Goal: Check status: Check status

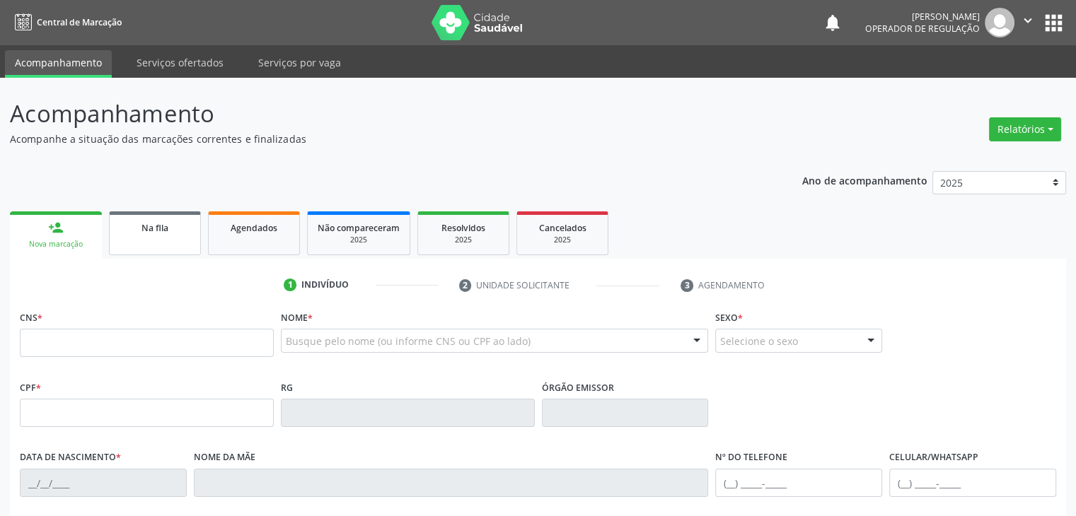
click at [141, 231] on span "Na fila" at bounding box center [154, 228] width 27 height 12
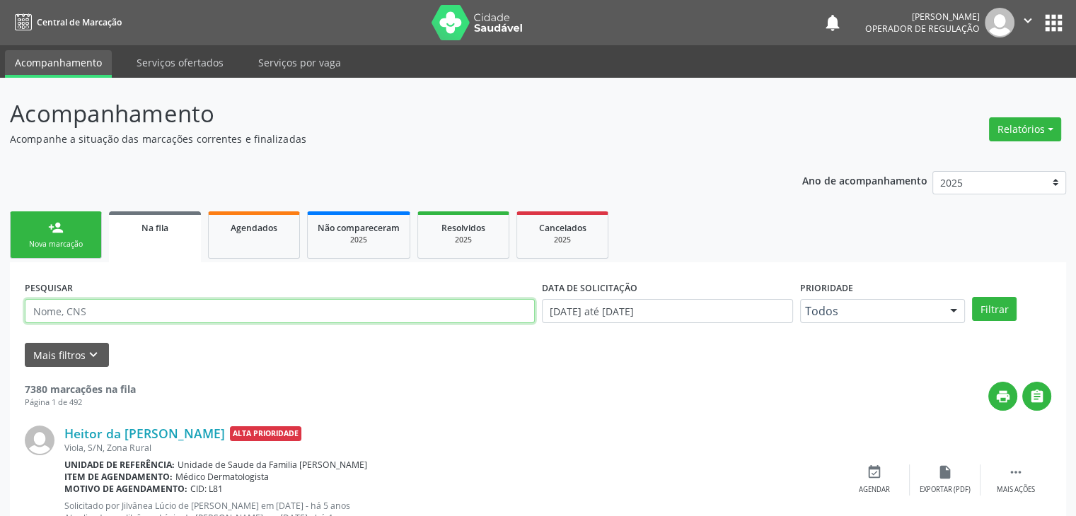
click at [166, 315] on input "text" at bounding box center [280, 311] width 510 height 24
click at [972, 297] on button "Filtrar" at bounding box center [994, 309] width 45 height 24
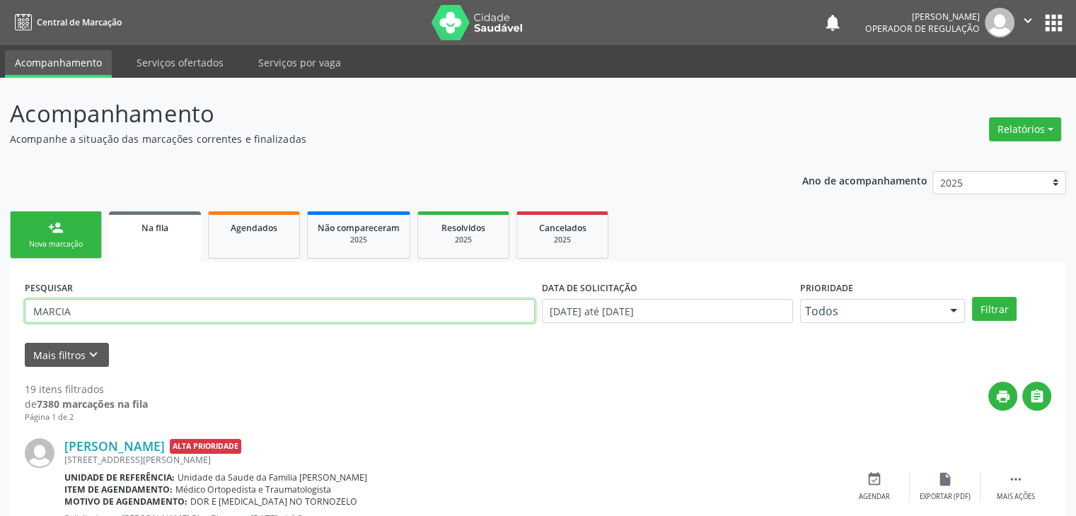
click at [205, 312] on input "MARCIA" at bounding box center [280, 311] width 510 height 24
click at [972, 297] on button "Filtrar" at bounding box center [994, 309] width 45 height 24
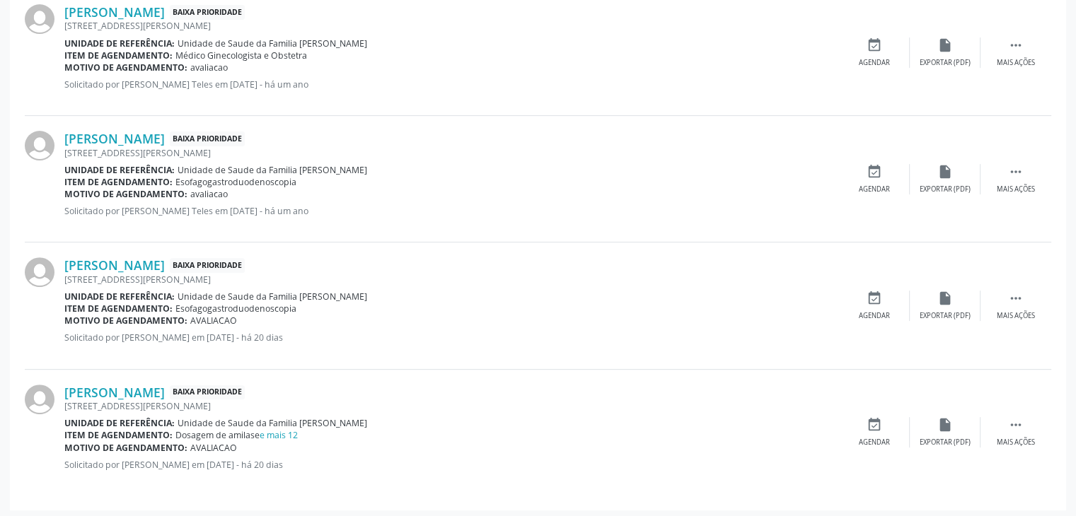
scroll to position [437, 0]
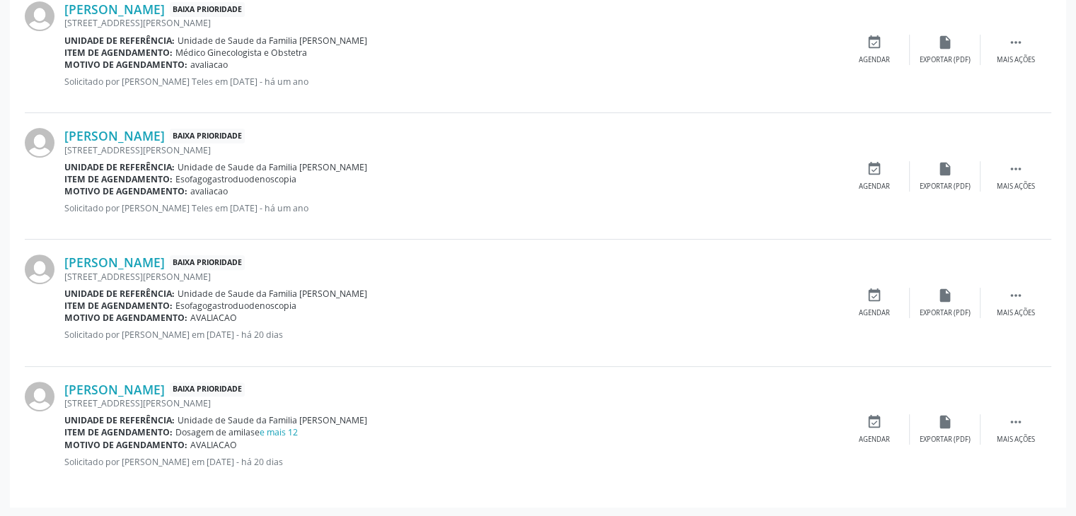
click at [281, 436] on div "Dosagem de amilase e mais 12" at bounding box center [236, 432] width 122 height 12
click at [281, 433] on link "e mais 12" at bounding box center [279, 432] width 38 height 12
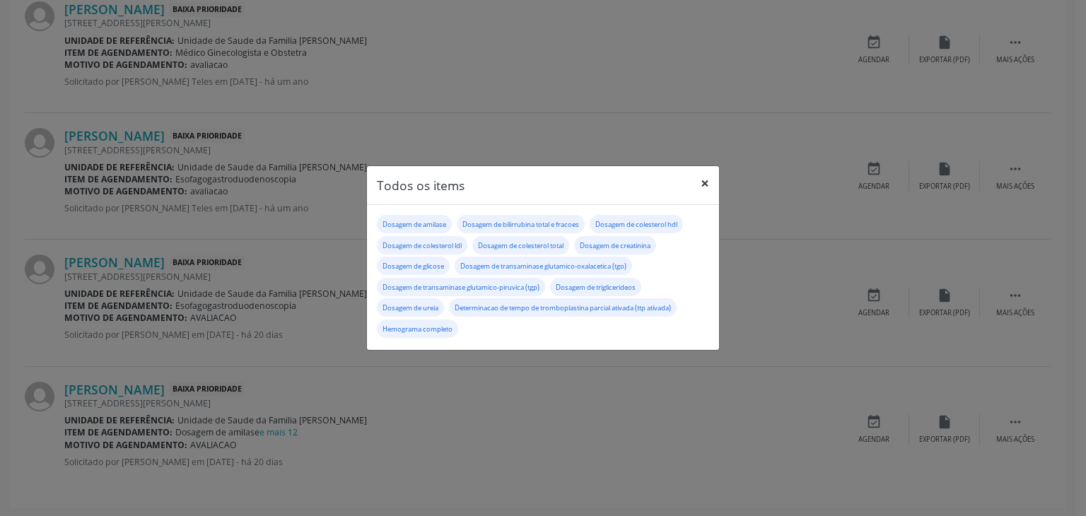
click at [697, 182] on button "×" at bounding box center [705, 183] width 28 height 35
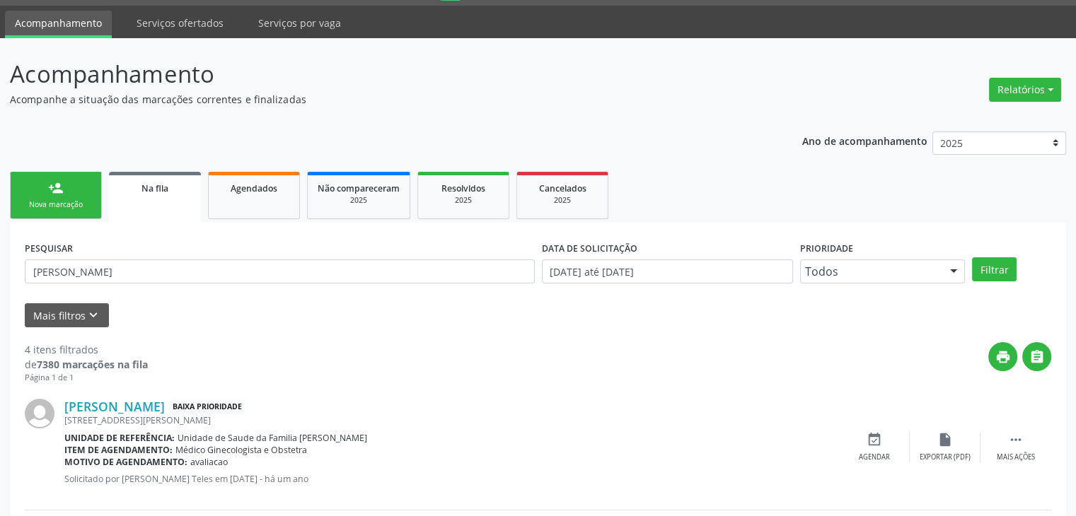
scroll to position [0, 0]
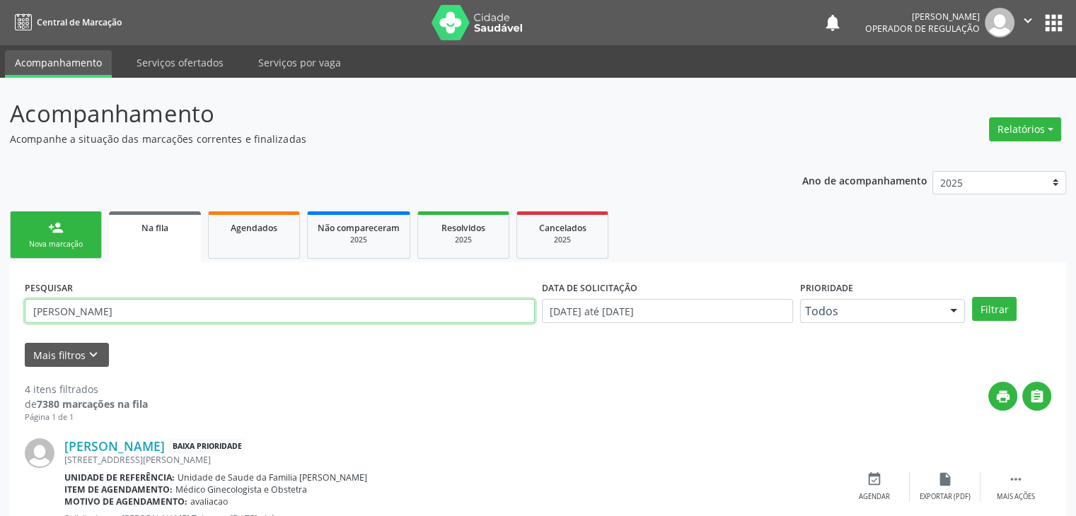
click at [103, 315] on input "[PERSON_NAME]" at bounding box center [280, 311] width 510 height 24
type input "M"
click at [972, 297] on button "Filtrar" at bounding box center [994, 309] width 45 height 24
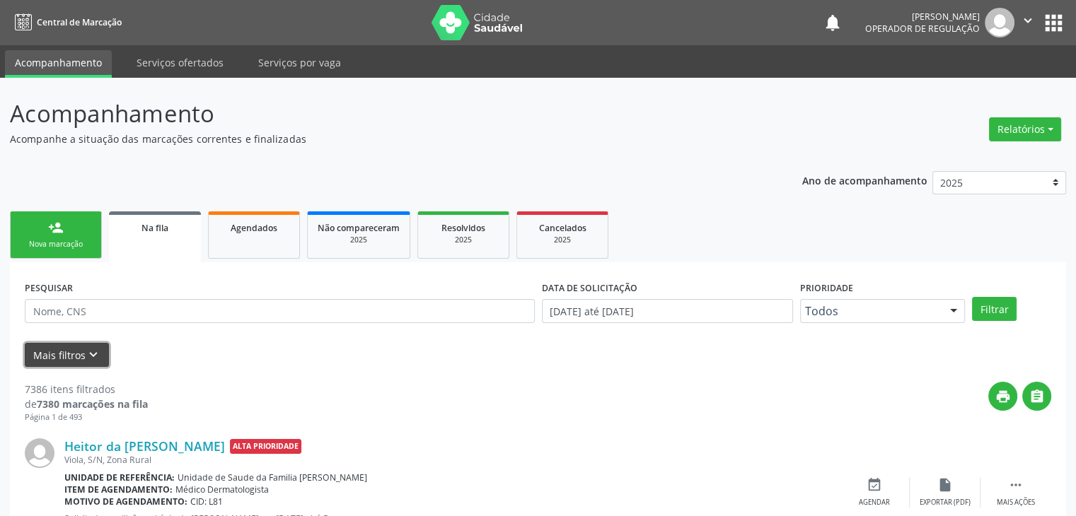
click at [47, 364] on button "Mais filtros keyboard_arrow_down" at bounding box center [67, 355] width 84 height 25
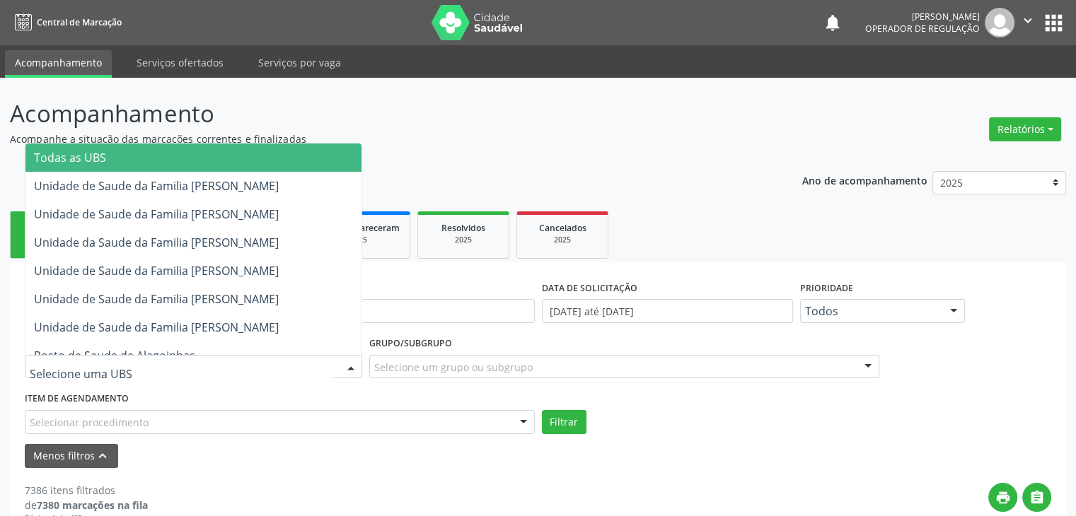
click at [176, 155] on span "Todas as UBS" at bounding box center [193, 158] width 336 height 28
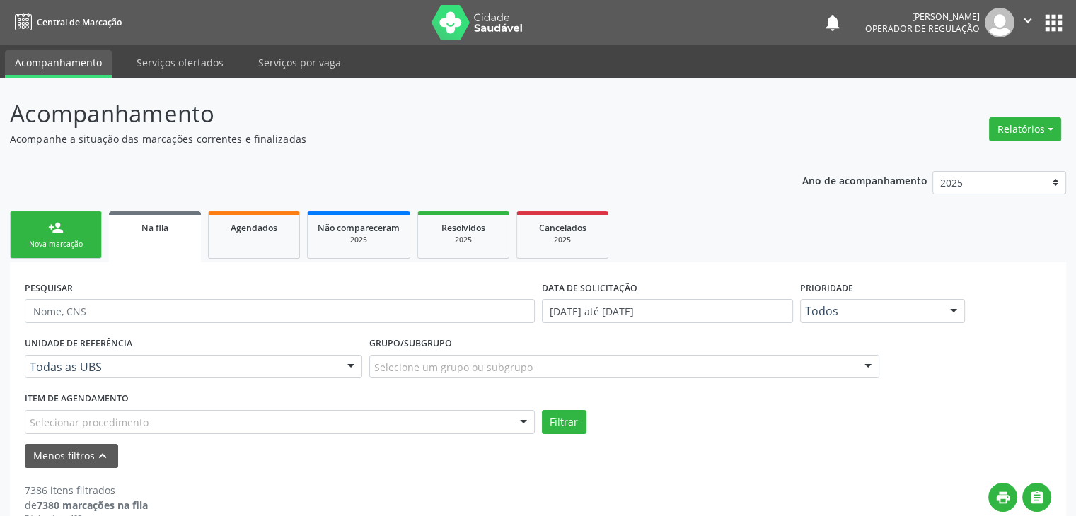
click at [704, 417] on div "Filtrar" at bounding box center [796, 422] width 517 height 24
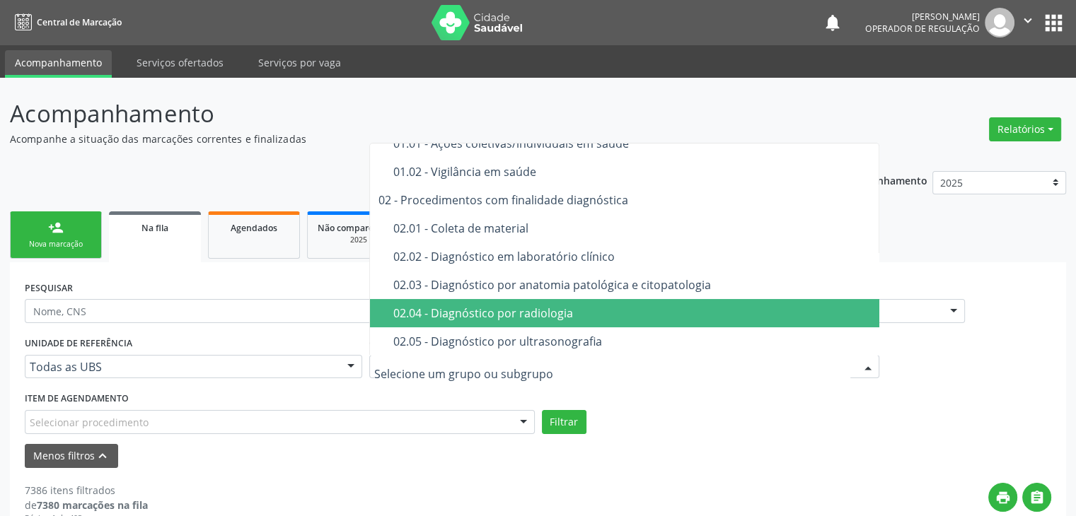
scroll to position [141, 0]
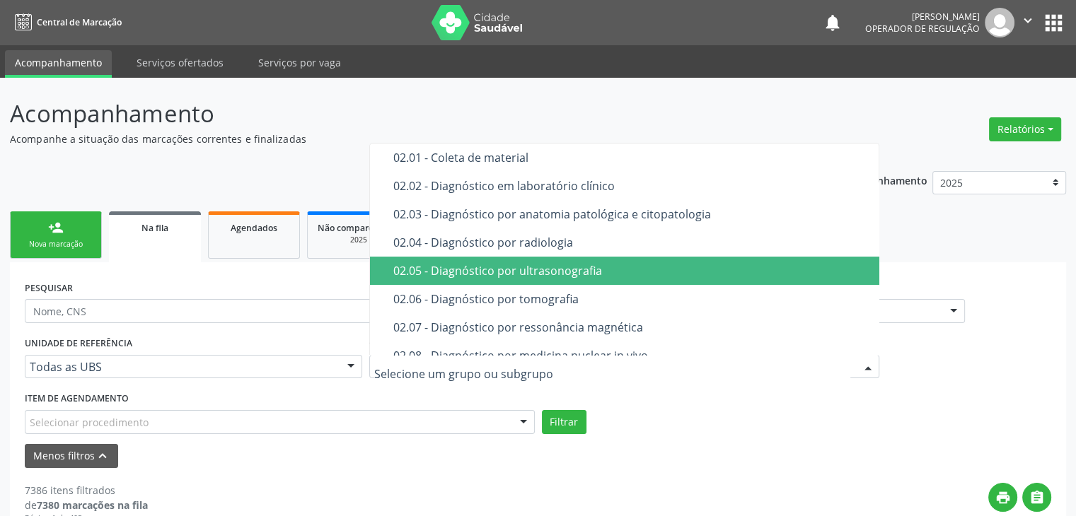
click at [487, 274] on div "02.05 - Diagnóstico por ultrasonografia" at bounding box center [632, 270] width 478 height 11
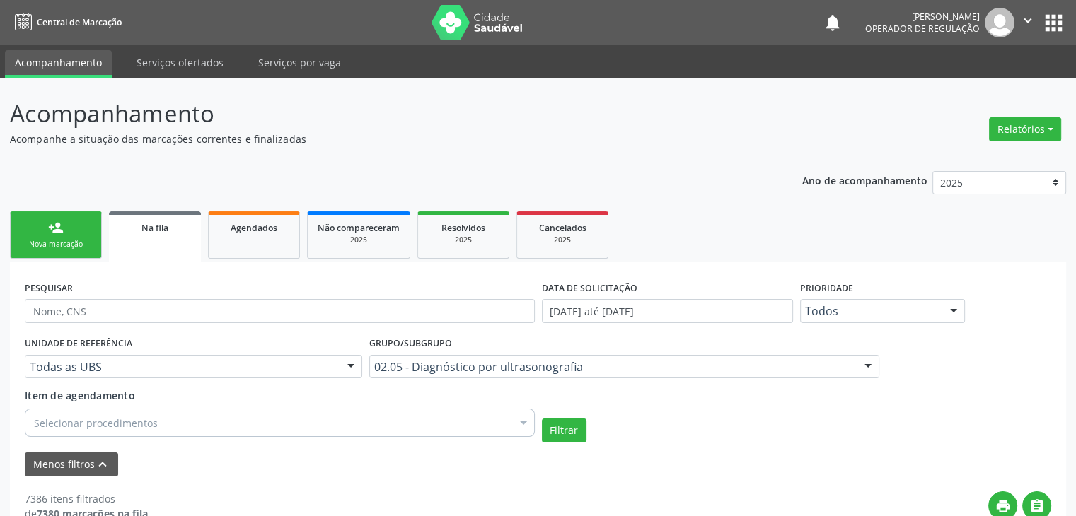
click at [132, 434] on div "Selecionar procedimentos" at bounding box center [280, 423] width 510 height 28
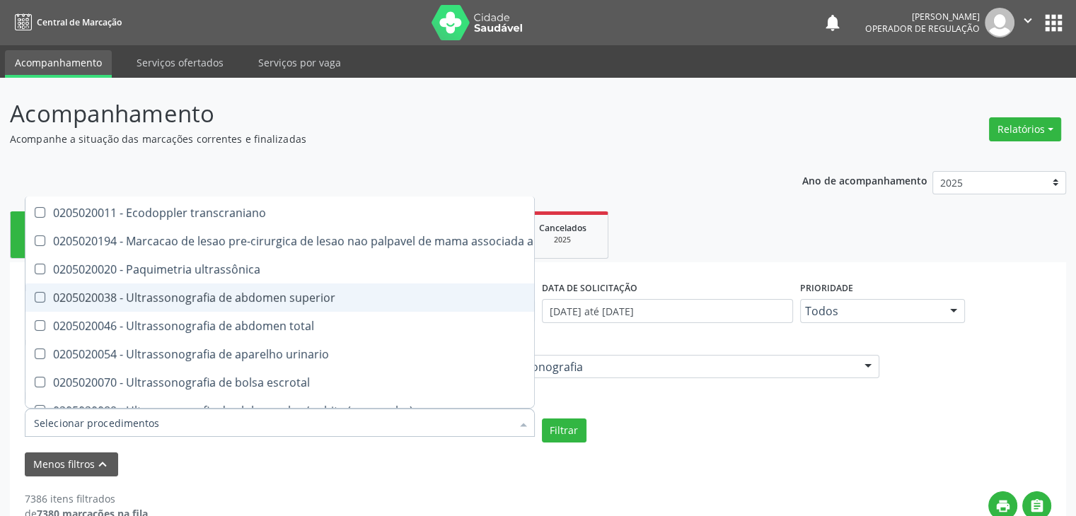
click at [187, 307] on span "0205020038 - Ultrassonografia de abdomen superior" at bounding box center [329, 298] width 608 height 28
checkbox superior "true"
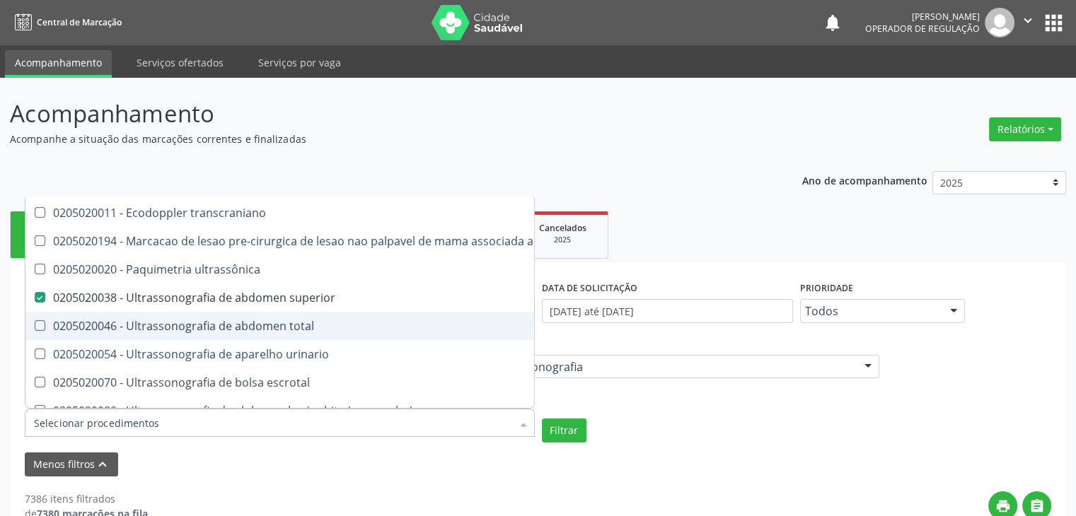
click at [183, 329] on div "0205020046 - Ultrassonografia de abdomen total" at bounding box center [329, 325] width 591 height 11
checkbox total "true"
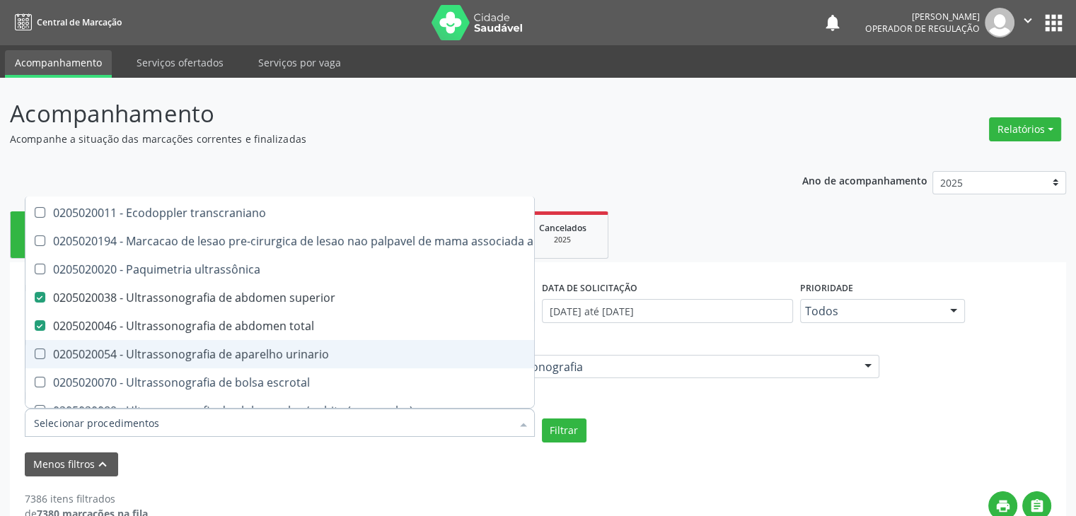
click at [181, 352] on div "0205020054 - Ultrassonografia de aparelho urinario" at bounding box center [329, 354] width 591 height 11
checkbox urinario "true"
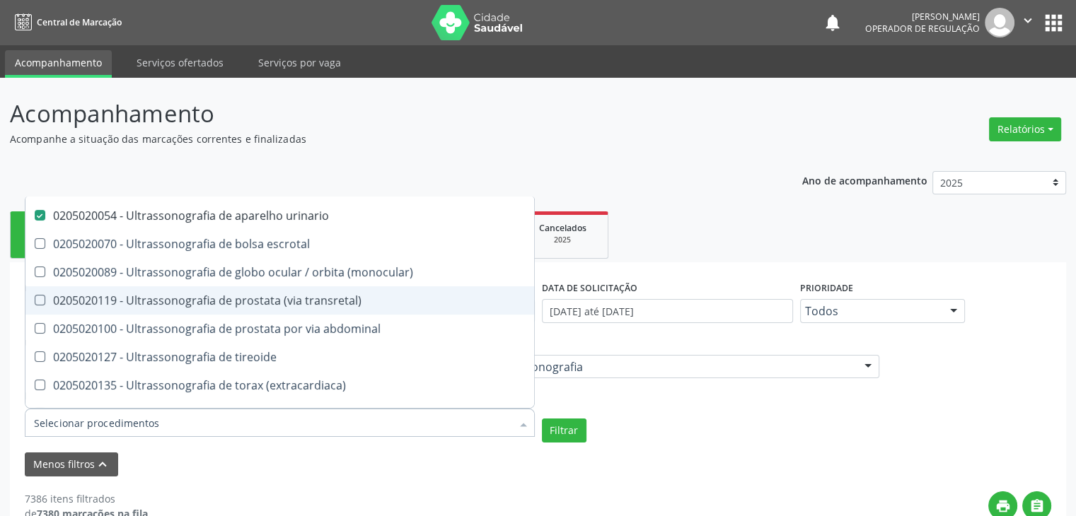
scroll to position [283, 0]
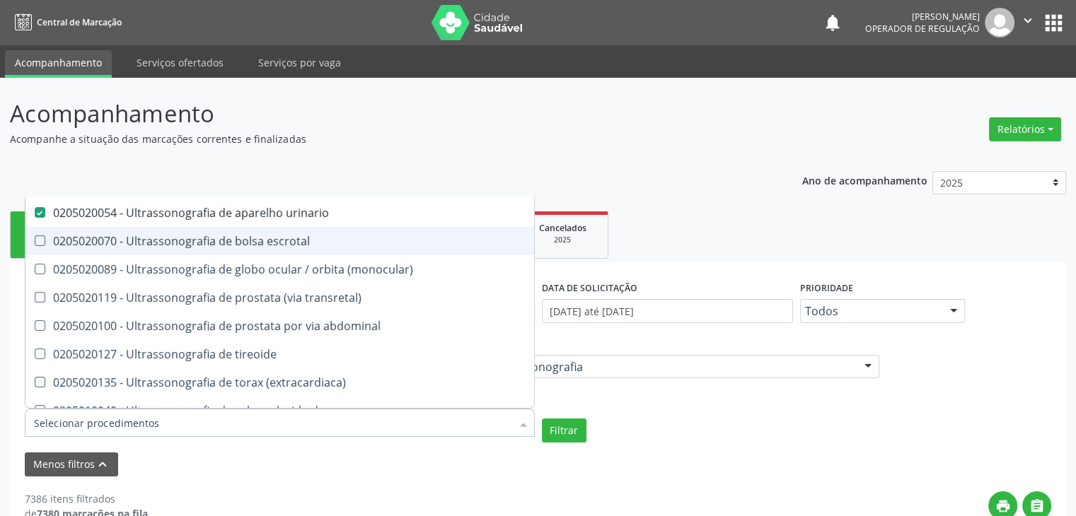
click at [204, 236] on div "0205020070 - Ultrassonografia de bolsa escrotal" at bounding box center [329, 241] width 591 height 11
checkbox escrotal "true"
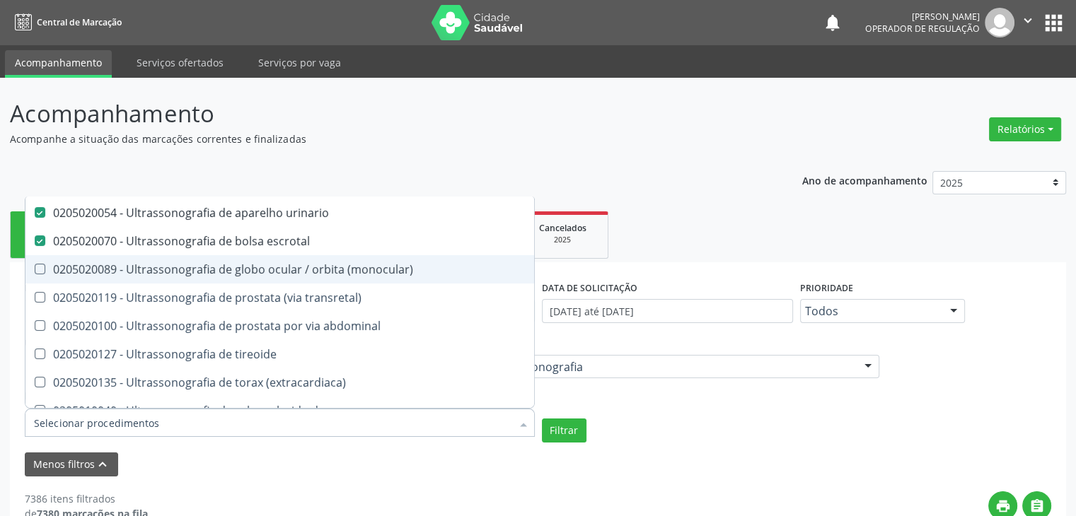
click at [204, 277] on span "0205020089 - Ultrassonografia de globo ocular / orbita (monocular)" at bounding box center [329, 269] width 608 height 28
checkbox \(monocular\) "true"
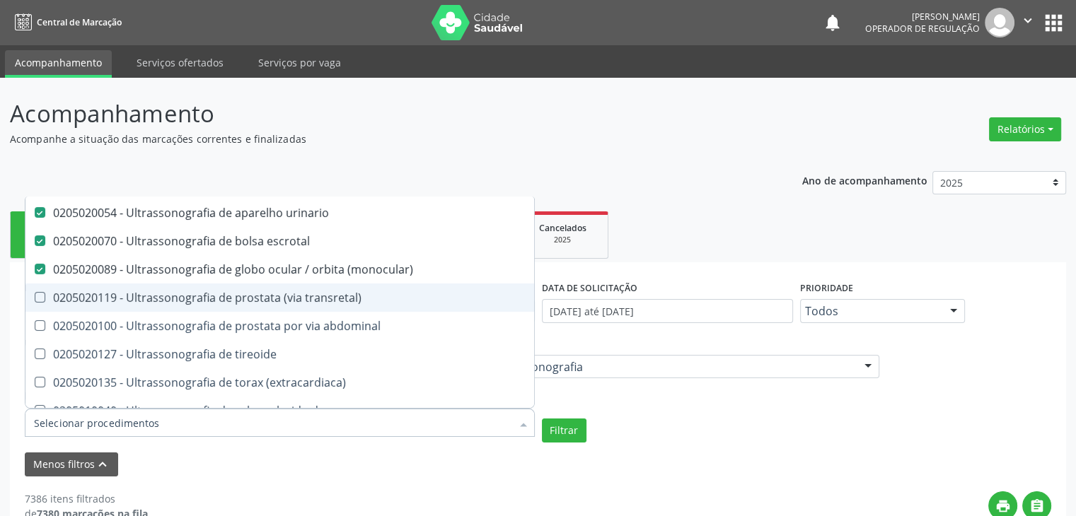
click at [204, 301] on div "0205020119 - Ultrassonografia de prostata (via transretal)" at bounding box center [329, 297] width 591 height 11
checkbox transretal\) "true"
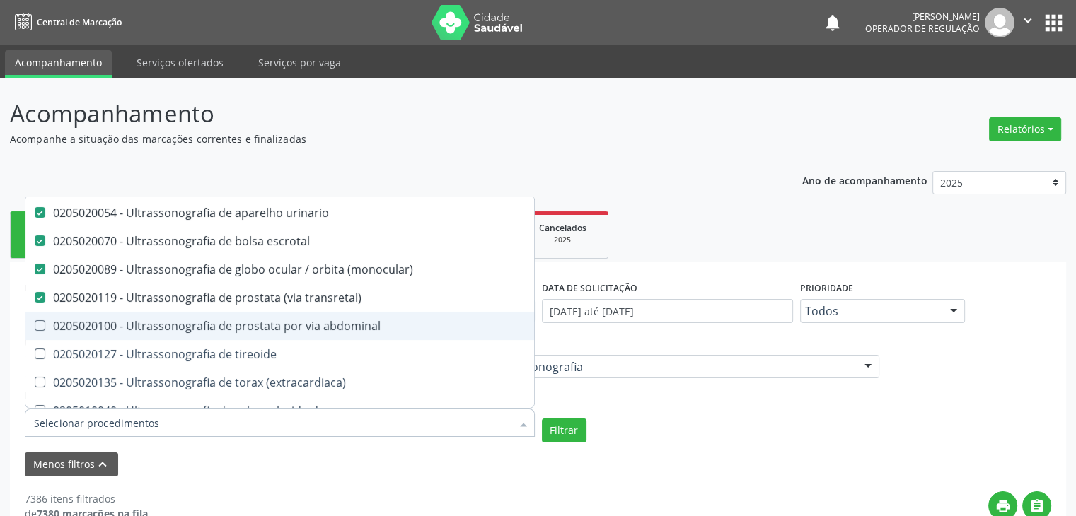
click at [204, 327] on div "0205020100 - Ultrassonografia de prostata por via abdominal" at bounding box center [329, 325] width 591 height 11
checkbox abdominal "true"
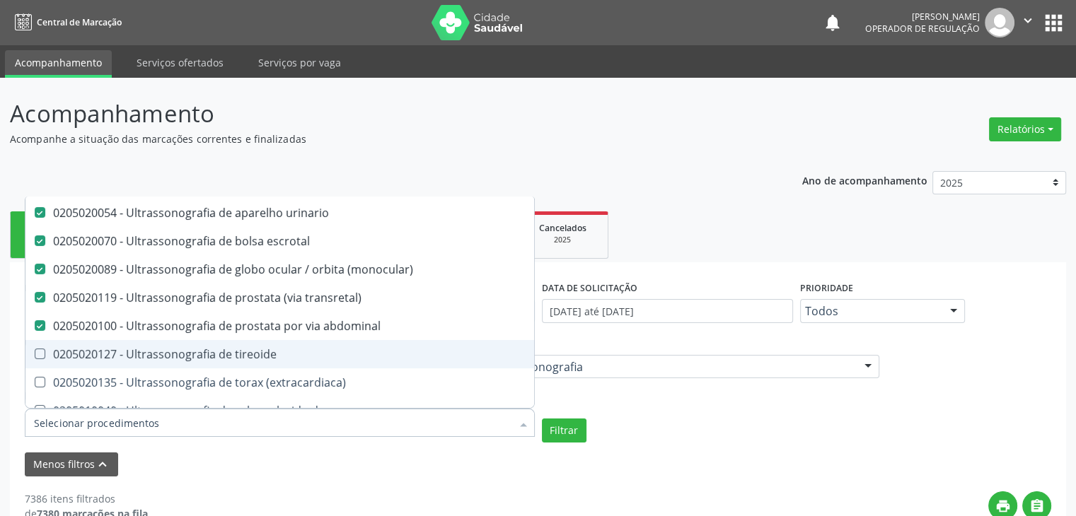
click at [204, 352] on div "0205020127 - Ultrassonografia de tireoide" at bounding box center [329, 354] width 591 height 11
checkbox tireoide "true"
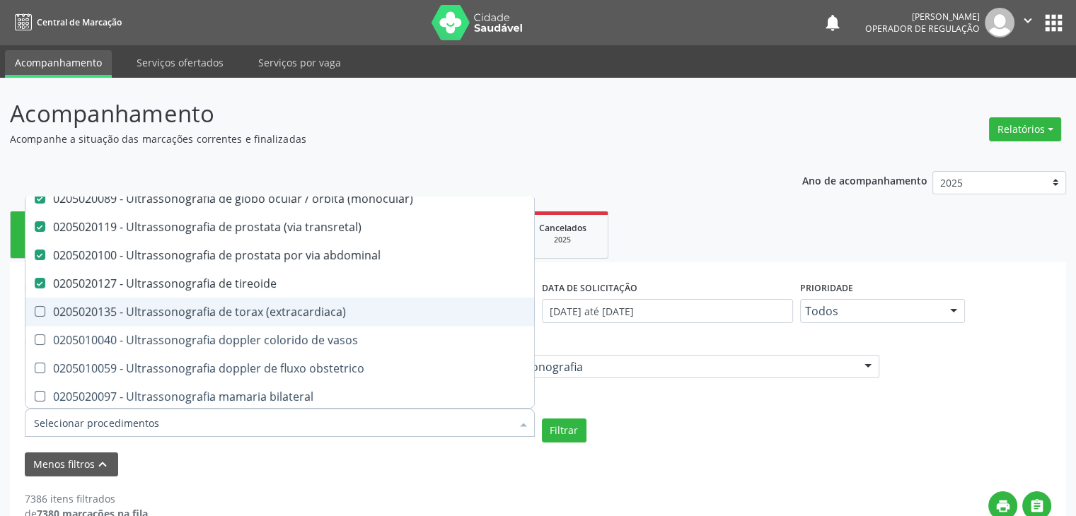
click at [215, 317] on div "0205020135 - Ultrassonografia de torax (extracardiaca)" at bounding box center [329, 311] width 591 height 11
checkbox \(extracardiaca\) "true"
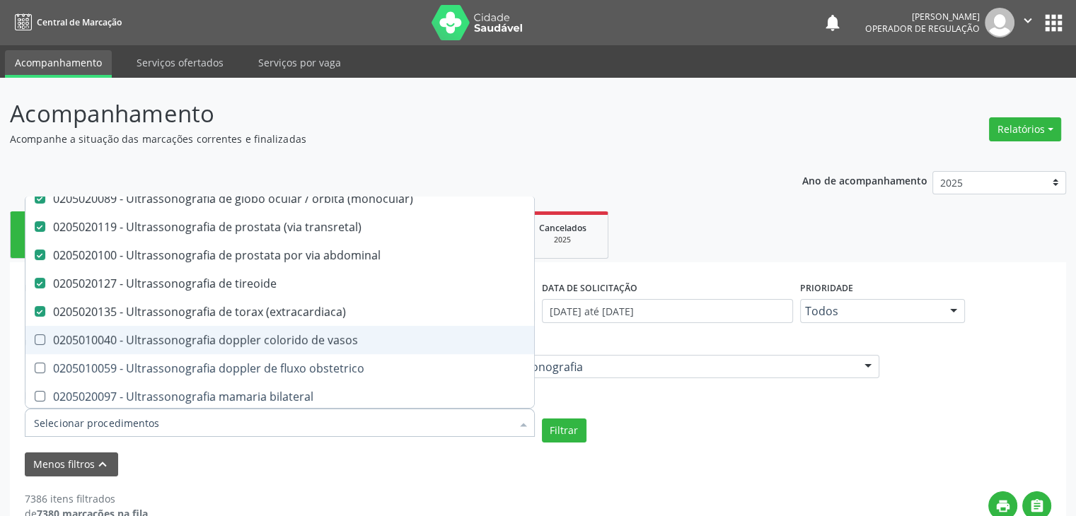
click at [215, 337] on div "0205010040 - Ultrassonografia doppler colorido de vasos" at bounding box center [329, 340] width 591 height 11
checkbox vasos "true"
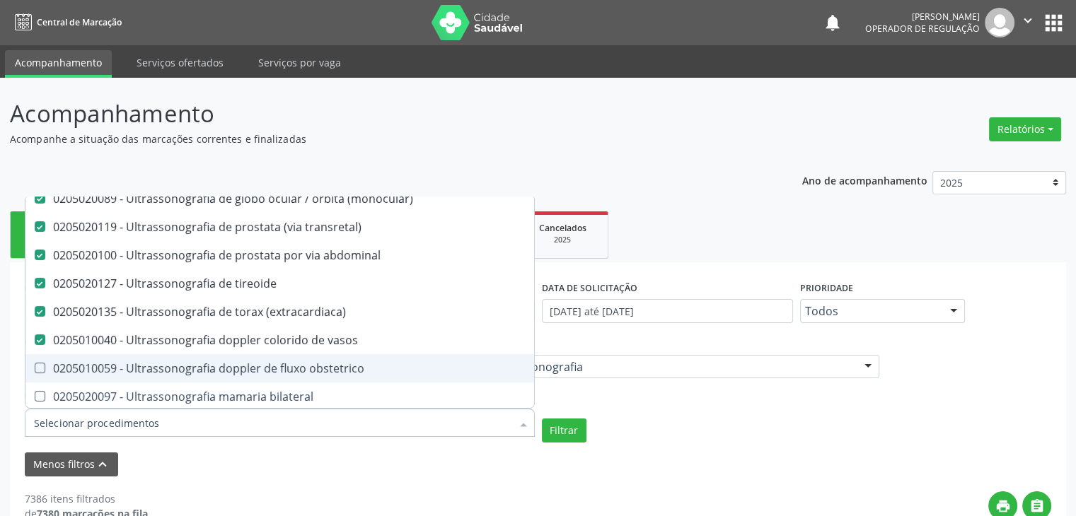
click at [217, 363] on div "0205010059 - Ultrassonografia doppler de fluxo obstetrico" at bounding box center [329, 368] width 591 height 11
checkbox obstetrico "true"
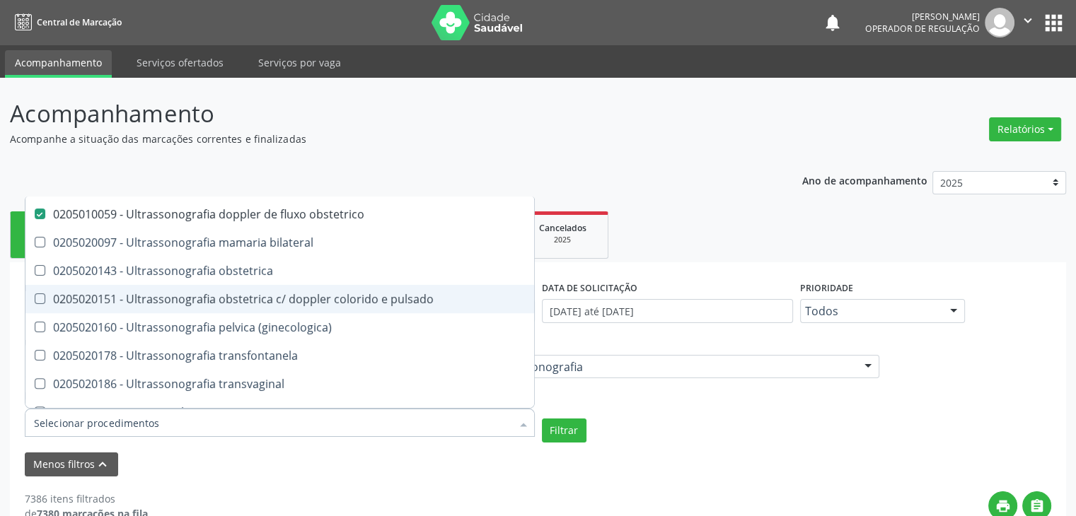
scroll to position [424, 0]
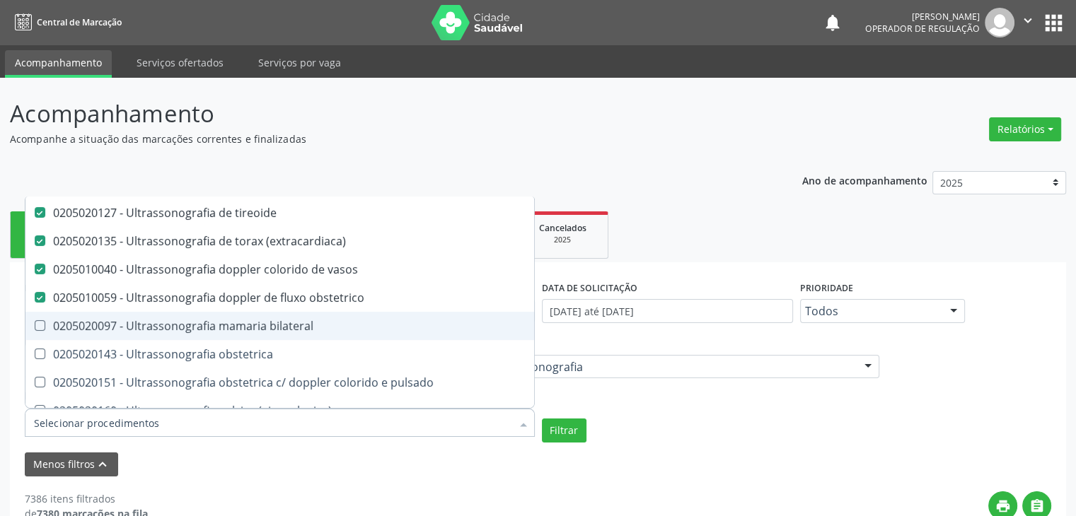
click at [192, 320] on div "0205020097 - Ultrassonografia mamaria bilateral" at bounding box center [329, 325] width 591 height 11
checkbox bilateral "true"
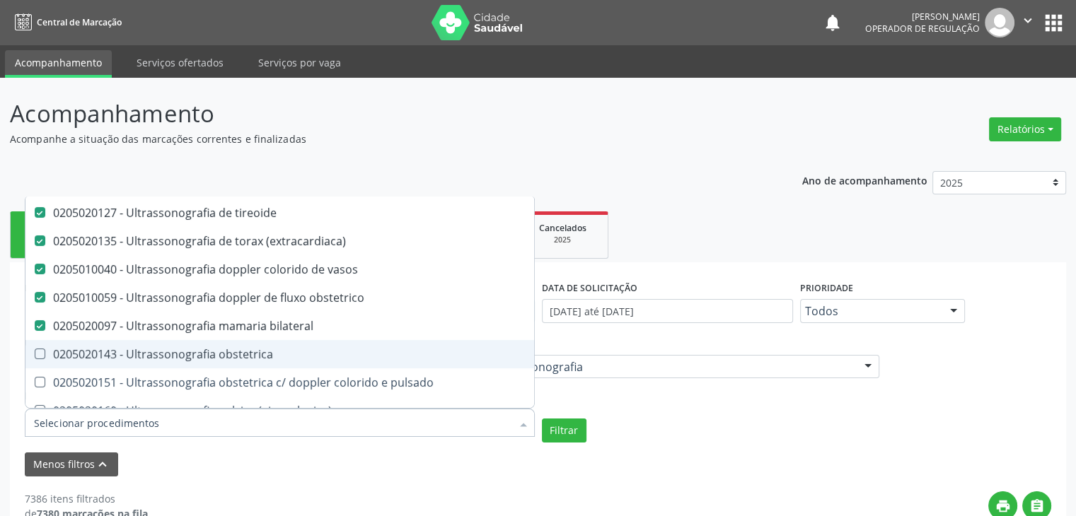
click at [187, 354] on div "0205020143 - Ultrassonografia obstetrica" at bounding box center [329, 354] width 591 height 11
checkbox obstetrica "true"
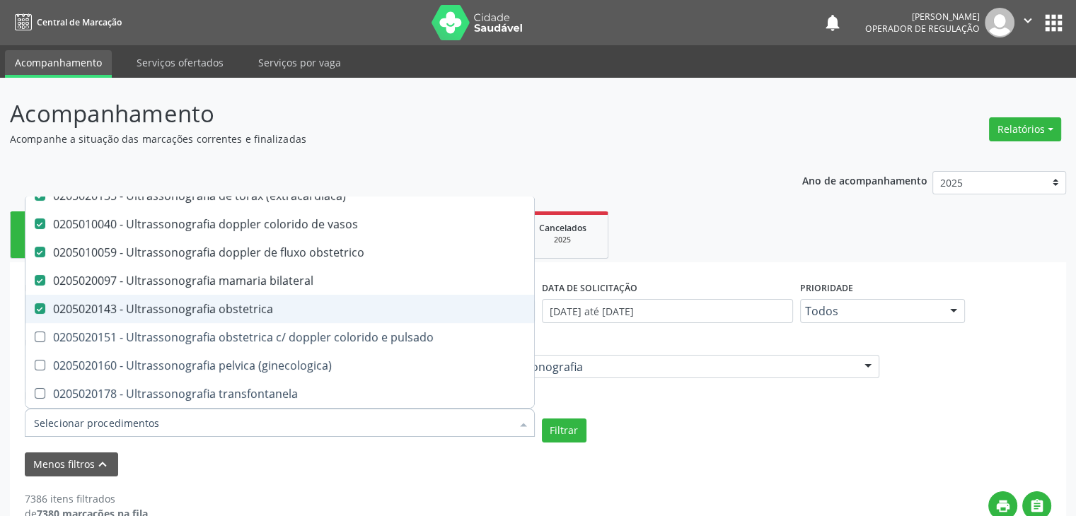
scroll to position [495, 0]
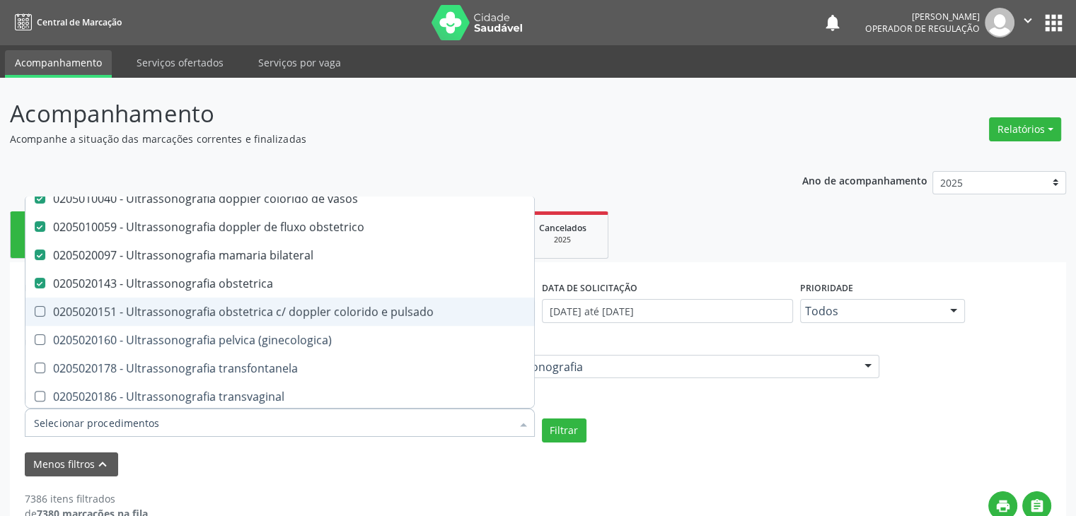
click at [260, 315] on div "0205020151 - Ultrassonografia obstetrica c/ doppler colorido e pulsado" at bounding box center [329, 311] width 591 height 11
checkbox pulsado "true"
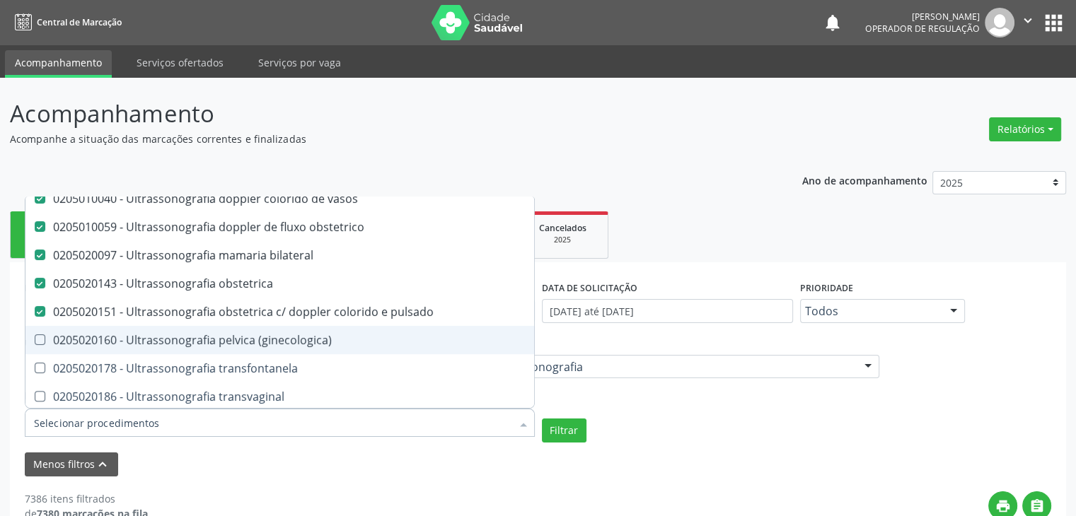
click at [260, 346] on div "0205020160 - Ultrassonografia pelvica (ginecologica)" at bounding box center [329, 340] width 591 height 11
checkbox \(ginecologica\) "true"
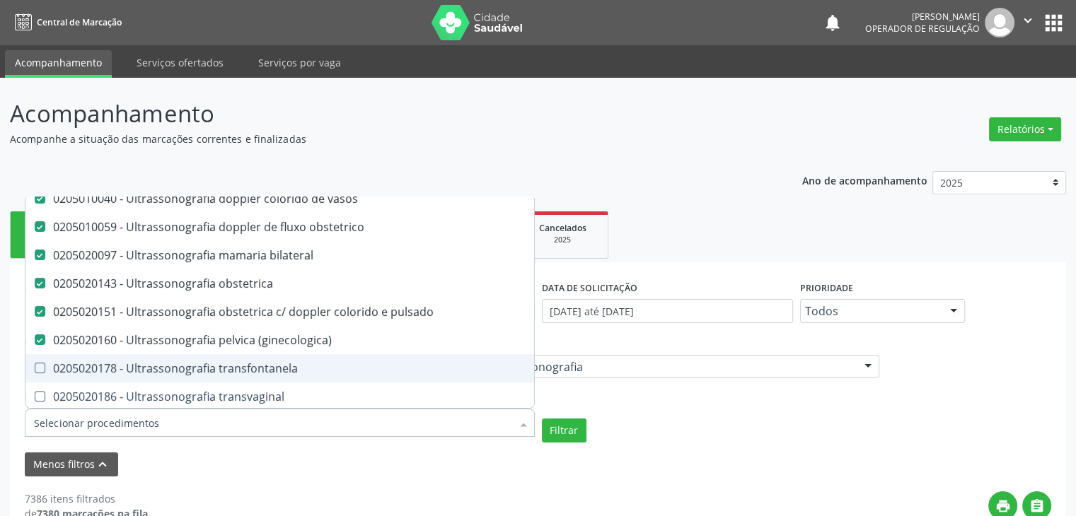
click at [251, 368] on div "0205020178 - Ultrassonografia transfontanela" at bounding box center [329, 368] width 591 height 11
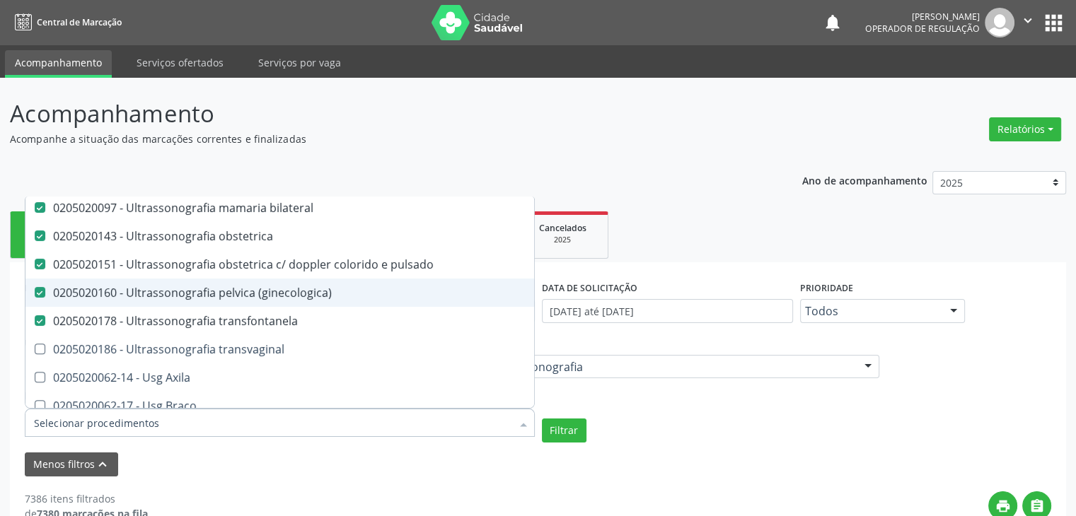
scroll to position [637, 0]
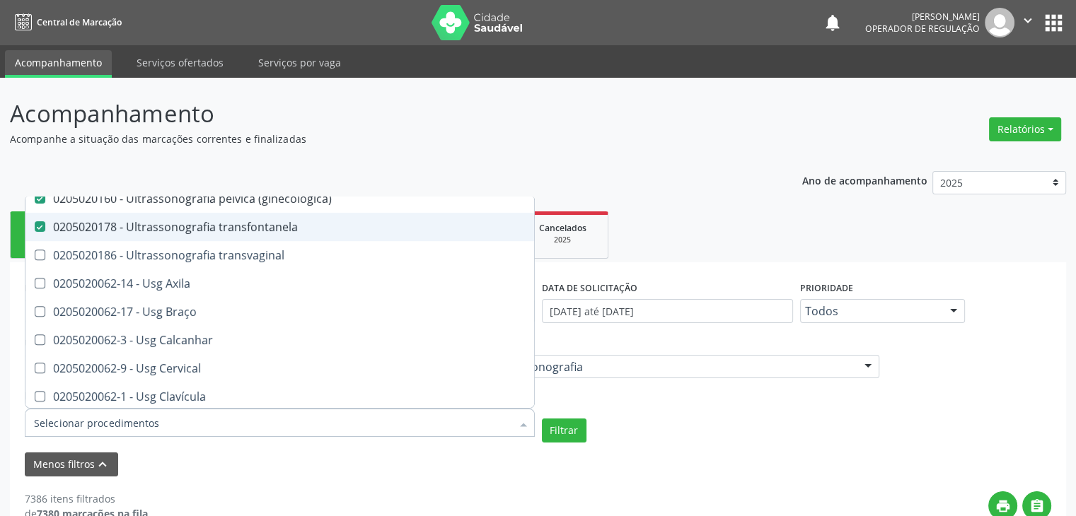
click at [211, 233] on span "0205020178 - Ultrassonografia transfontanela" at bounding box center [329, 227] width 608 height 28
checkbox transfontanela "false"
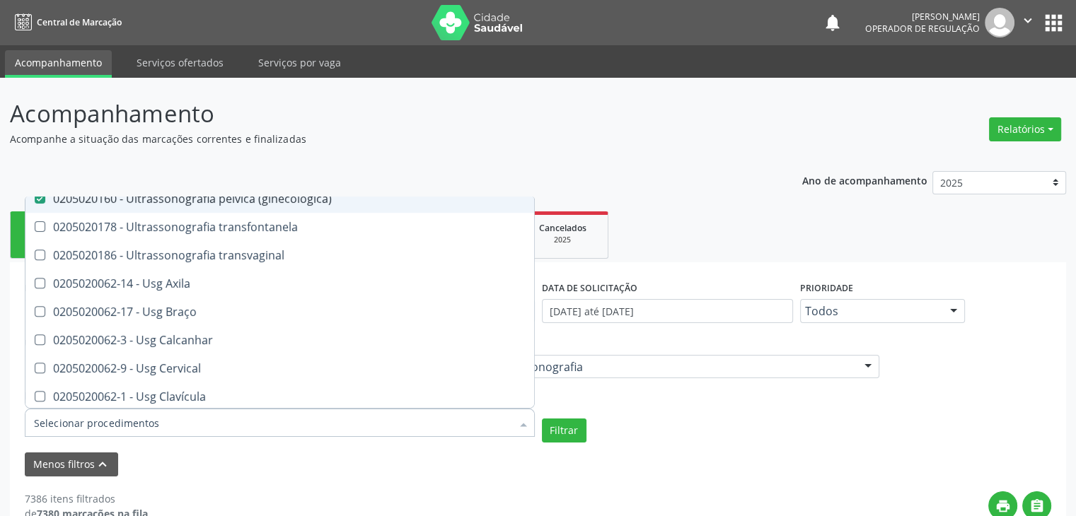
click at [199, 211] on span "0205020160 - Ultrassonografia pelvica (ginecologica)" at bounding box center [329, 199] width 608 height 28
checkbox \(ginecologica\) "false"
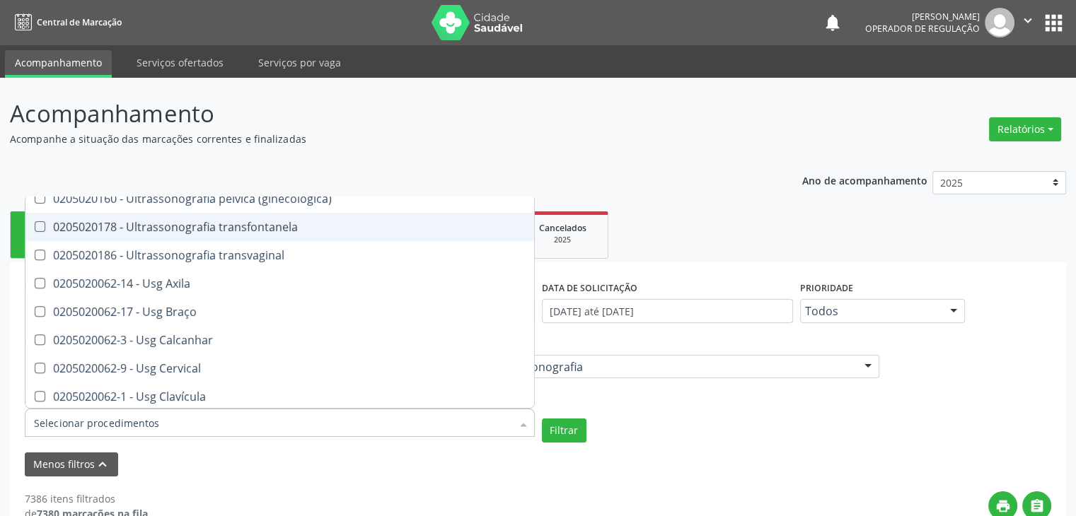
click at [196, 235] on span "0205020178 - Ultrassonografia transfontanela" at bounding box center [329, 227] width 608 height 28
checkbox transfontanela "true"
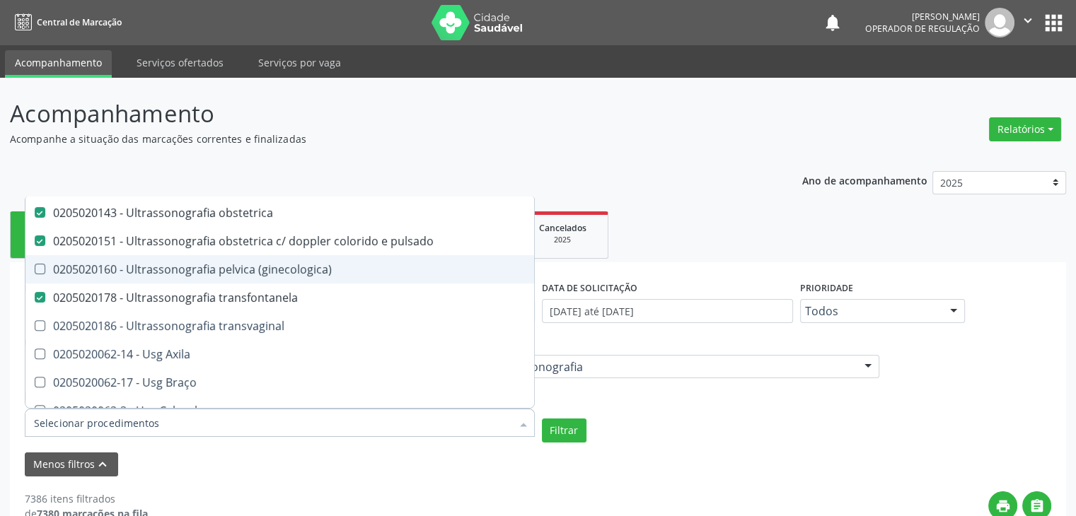
click at [184, 267] on div "0205020160 - Ultrassonografia pelvica (ginecologica)" at bounding box center [329, 269] width 591 height 11
checkbox \(ginecologica\) "true"
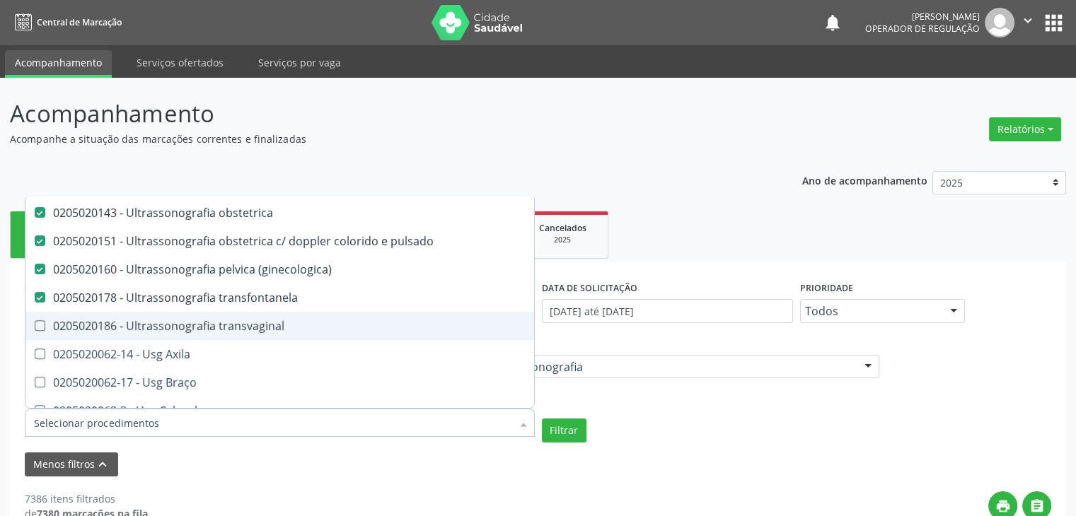
click at [168, 325] on div "0205020186 - Ultrassonografia transvaginal" at bounding box center [329, 325] width 591 height 11
checkbox transvaginal "true"
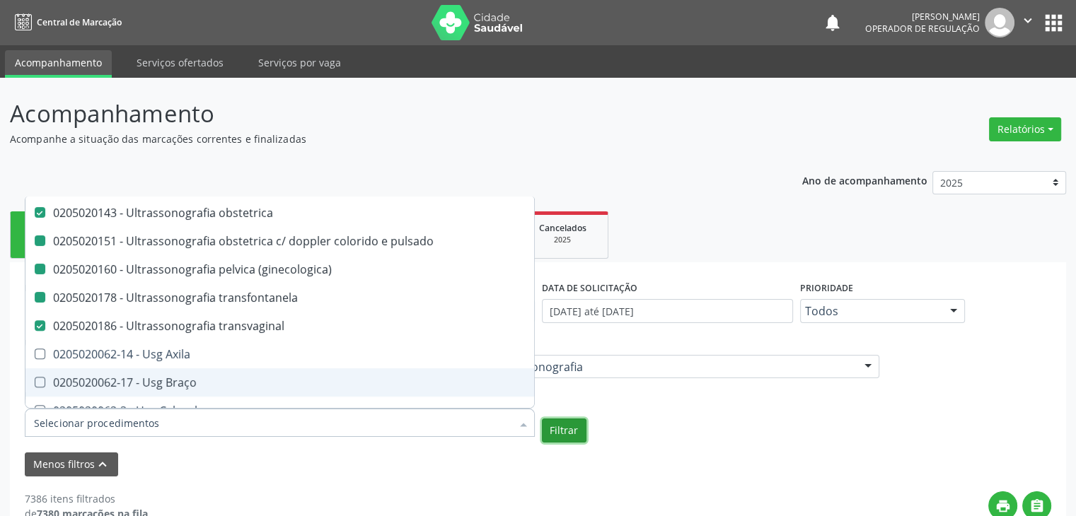
checkbox transesofagica "true"
checkbox transtoracica "true"
checkbox transcraniano "true"
checkbox ultrassonografia "true"
checkbox ultrassônica "true"
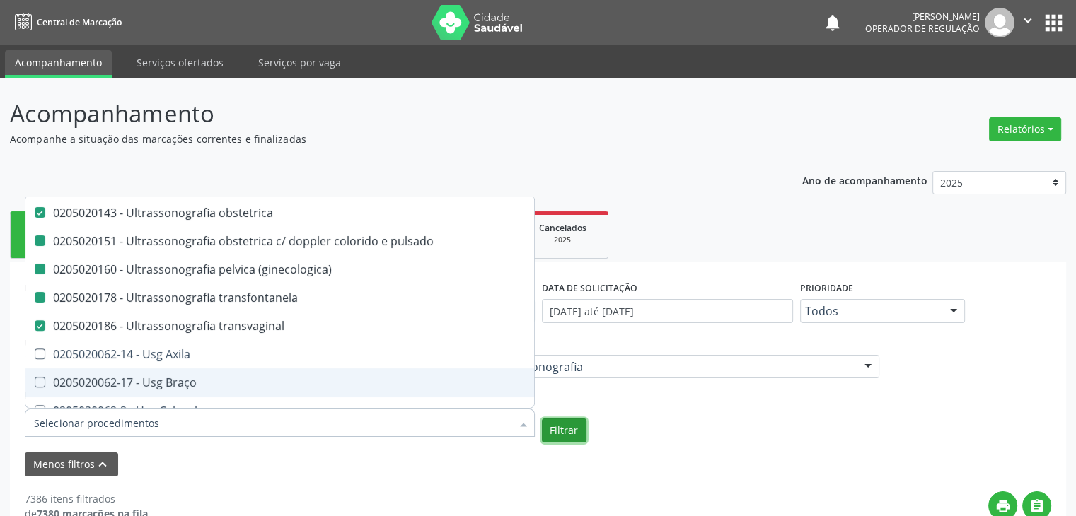
checkbox pulsado "false"
checkbox \(ginecologica\) "false"
checkbox transfontanela "false"
checkbox transvaginal "false"
click at [549, 430] on button "Filtrar" at bounding box center [564, 431] width 45 height 24
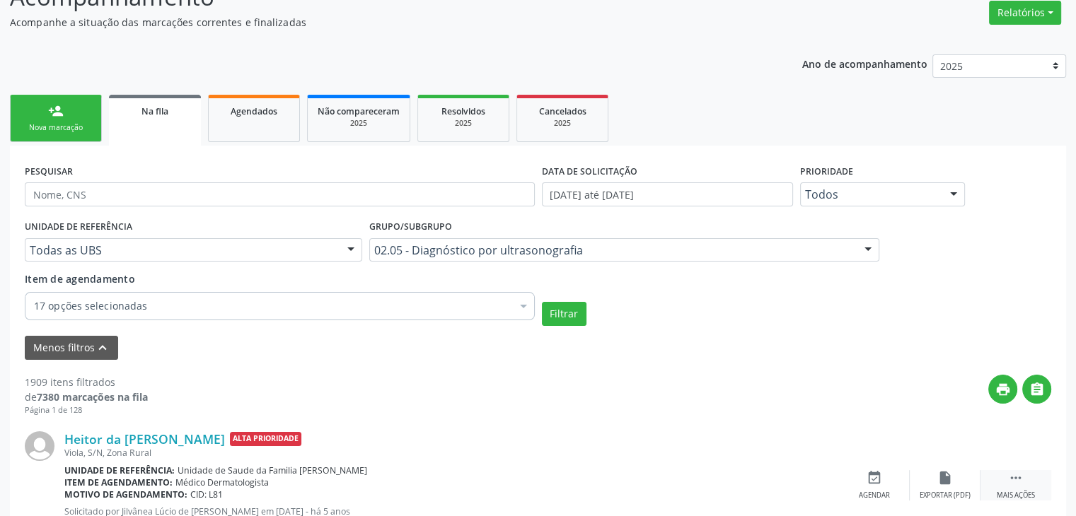
scroll to position [212, 0]
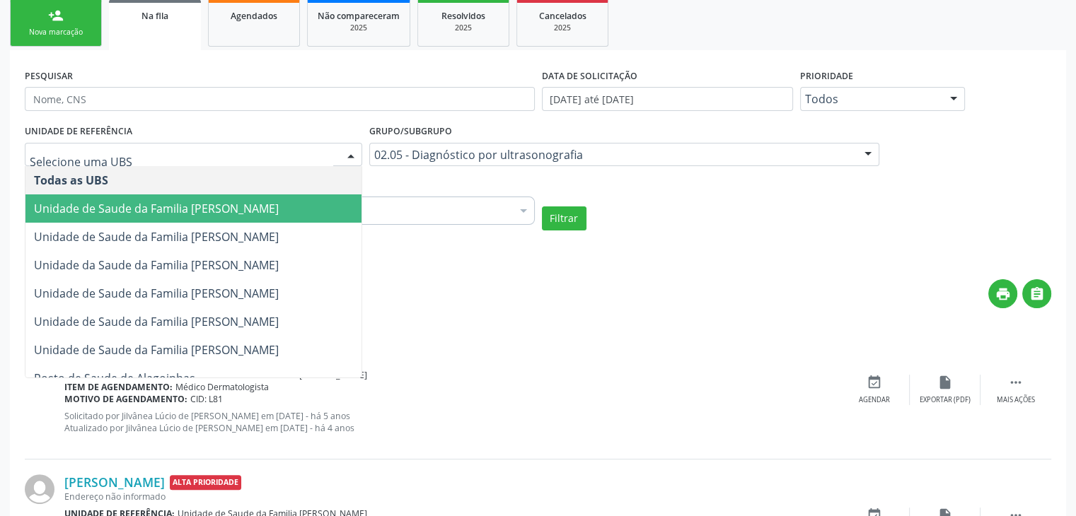
click at [175, 219] on span "Unidade de Saude da Familia [PERSON_NAME]" at bounding box center [193, 209] width 336 height 28
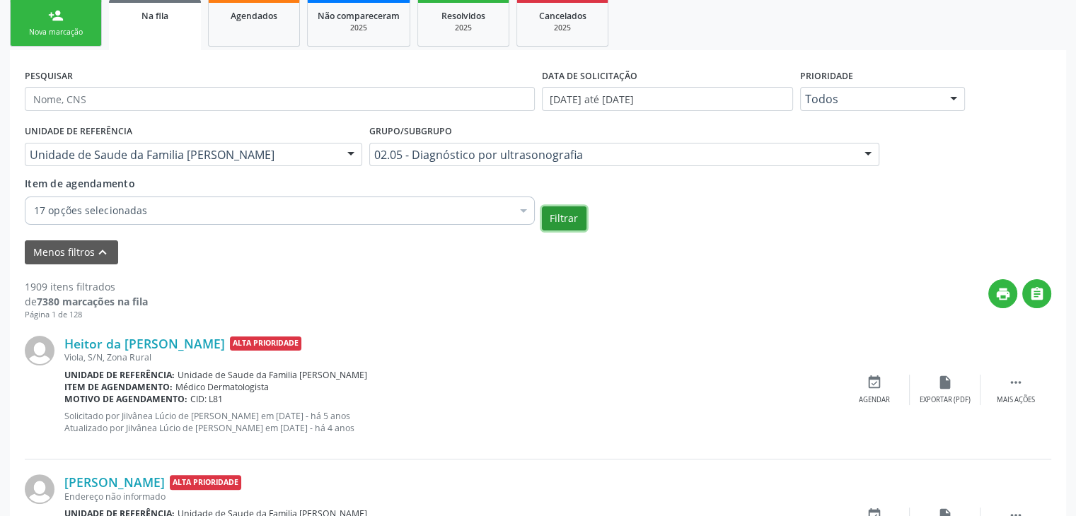
click at [571, 214] on button "Filtrar" at bounding box center [564, 219] width 45 height 24
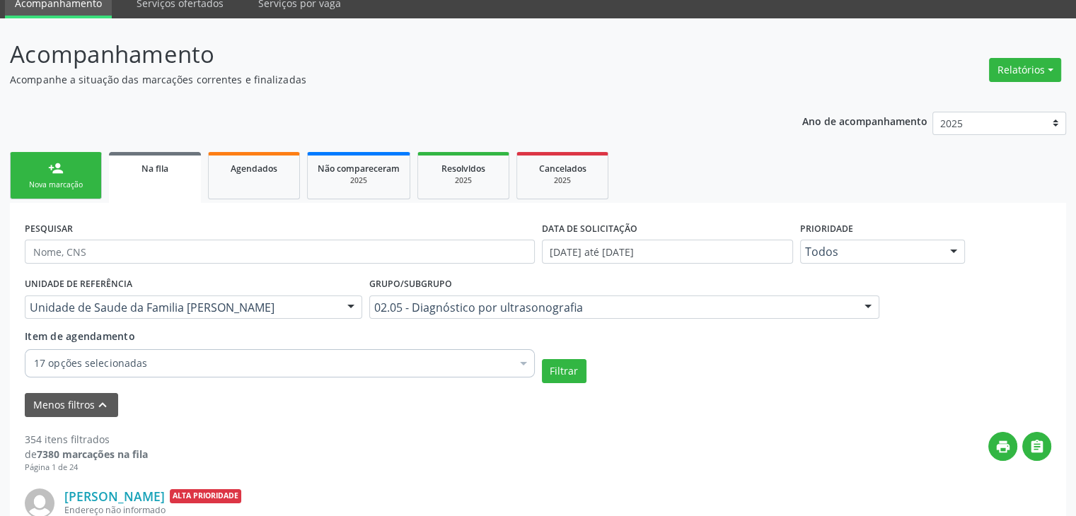
scroll to position [0, 0]
